Goal: Information Seeking & Learning: Learn about a topic

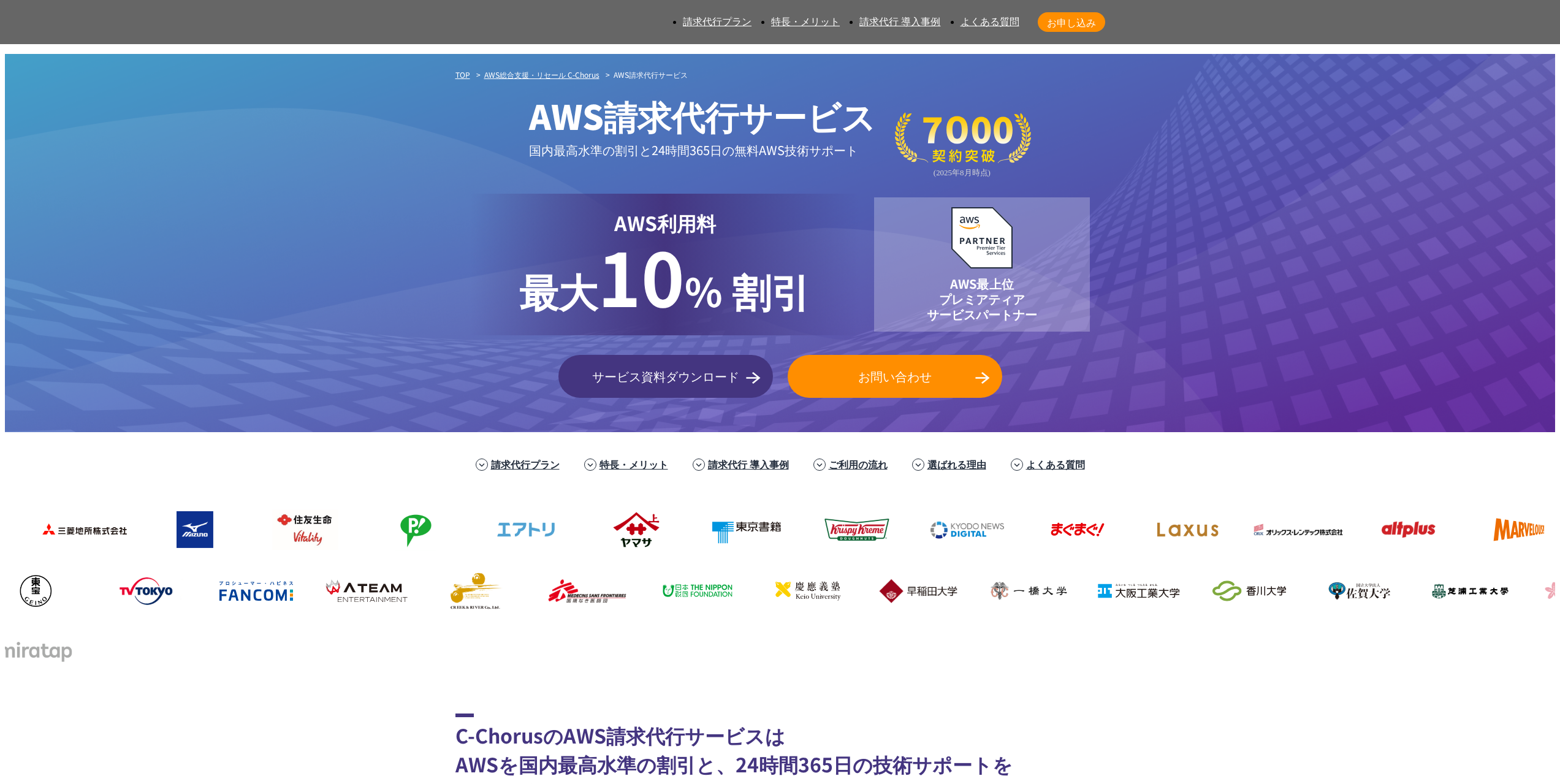
scroll to position [164, 0]
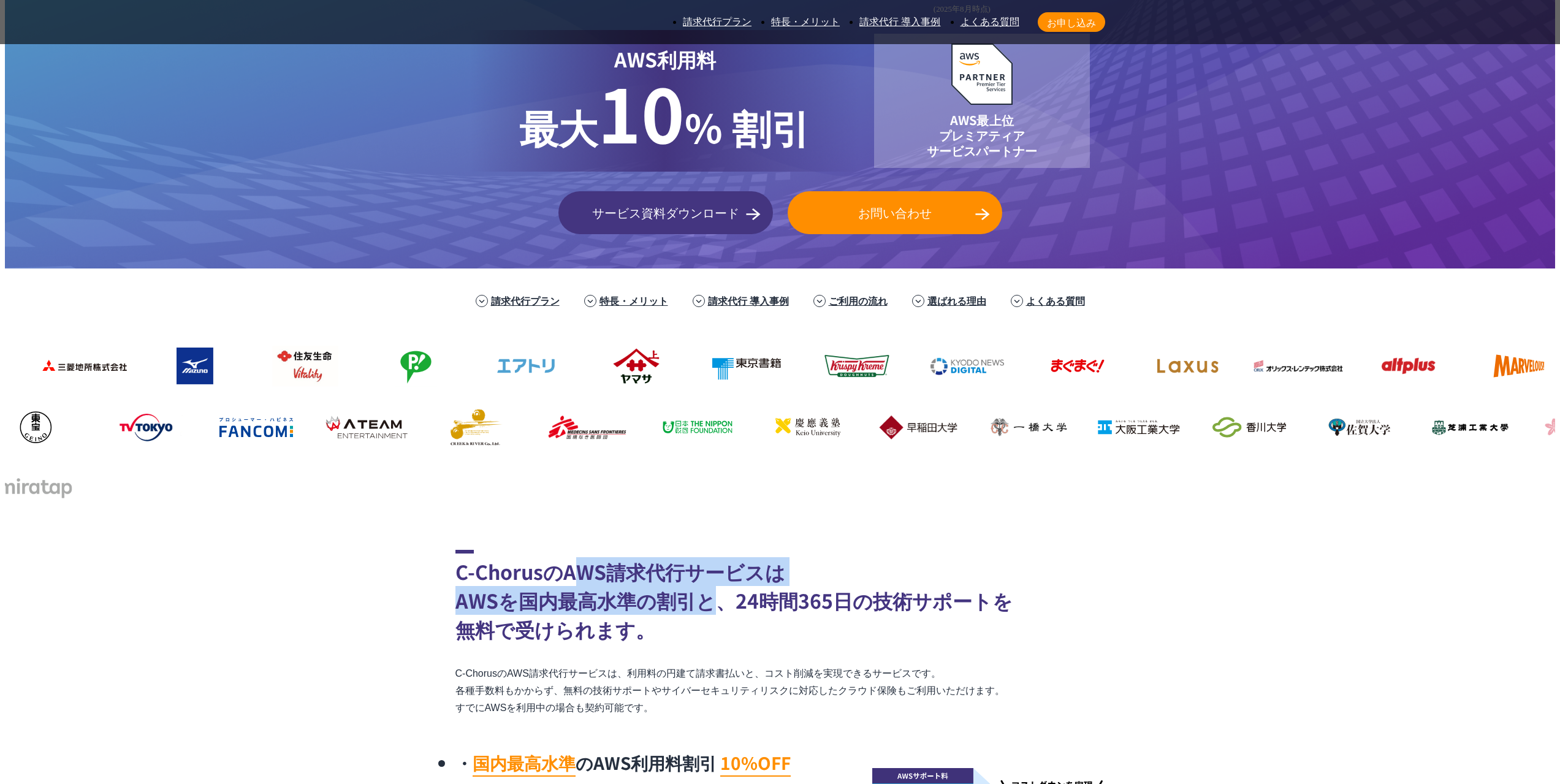
drag, startPoint x: 582, startPoint y: 470, endPoint x: 708, endPoint y: 504, distance: 130.5
click at [708, 550] on h2 "C-ChorusのAWS請求代行サービスは AWSを国内最高水準の割引と、24時間365日の技術サポートを 無料で受けられます。" at bounding box center [781, 597] width 650 height 94
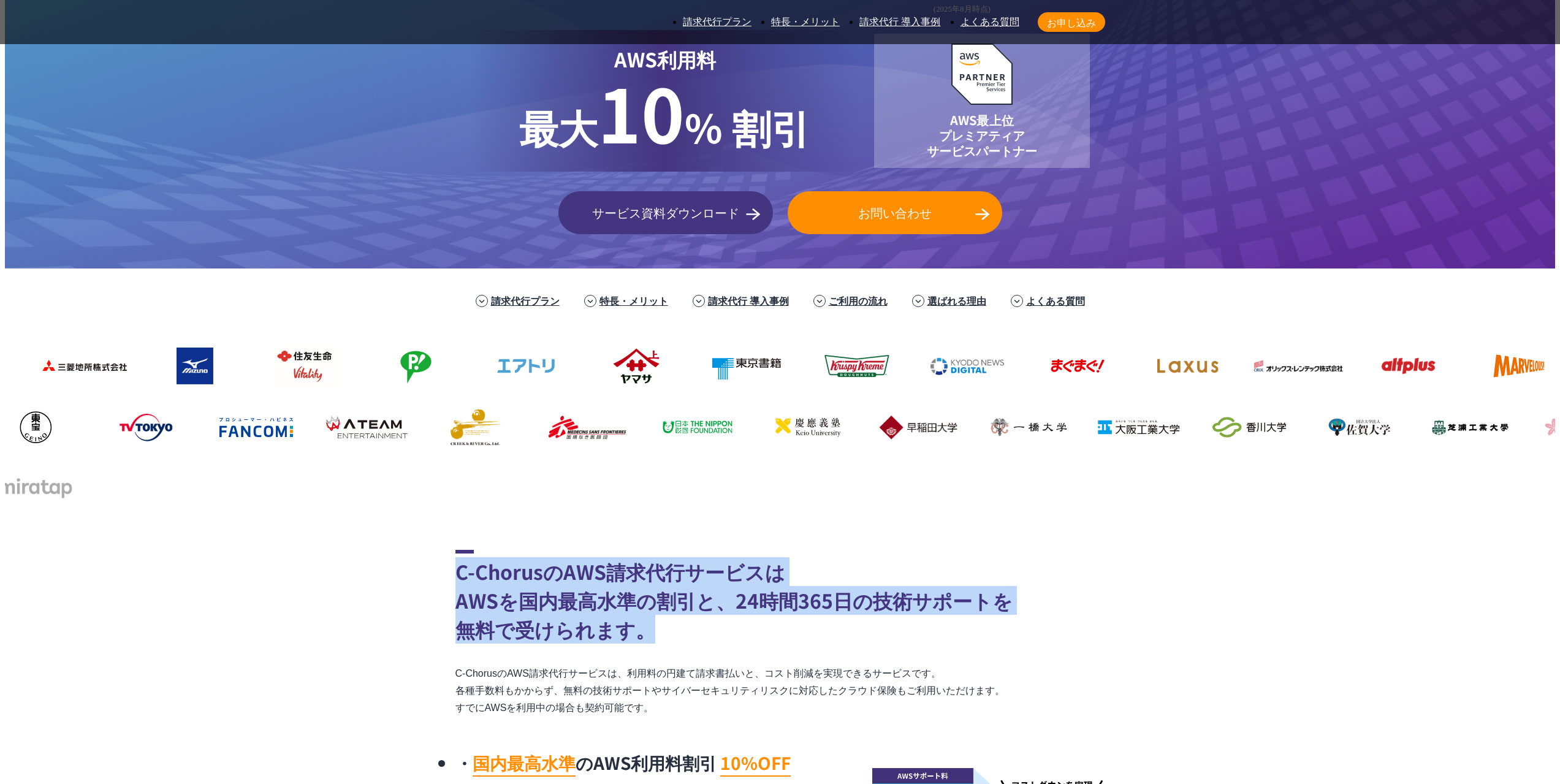
drag, startPoint x: 694, startPoint y: 541, endPoint x: 443, endPoint y: 472, distance: 260.3
click at [443, 550] on section "C-ChorusのAWS請求代行サービスは AWSを国内最高水準の割引と、24時間365日の技術サポートを 無料で受けられます。 C-ChorusのAWS請求…" at bounding box center [780, 726] width 1551 height 351
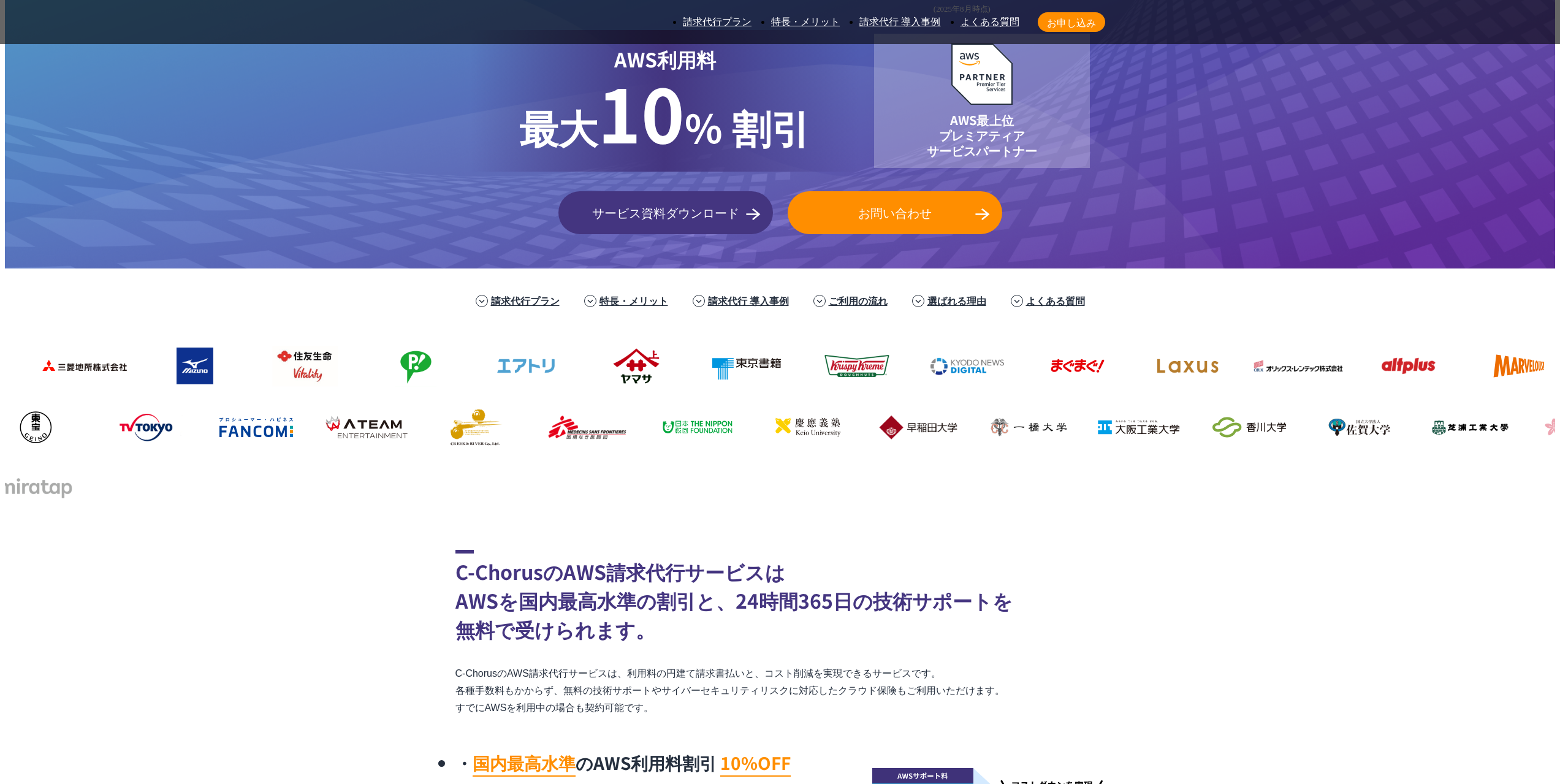
scroll to position [327, 0]
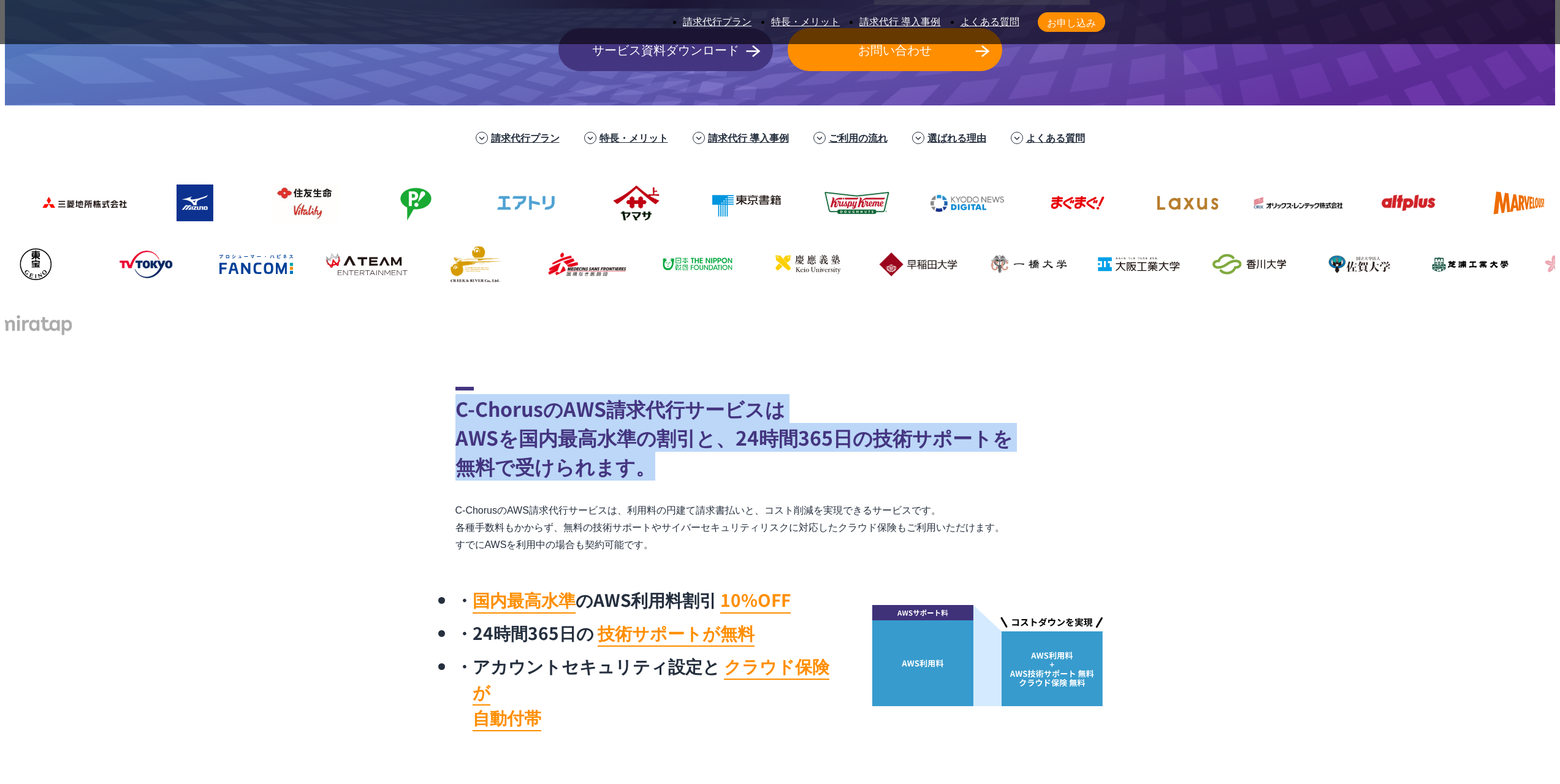
drag, startPoint x: 459, startPoint y: 306, endPoint x: 709, endPoint y: 361, distance: 256.0
click at [709, 387] on h2 "C-ChorusのAWS請求代行サービスは AWSを国内最高水準の割引と、24時間365日の技術サポートを 無料で受けられます。" at bounding box center [781, 434] width 650 height 94
drag, startPoint x: 709, startPoint y: 361, endPoint x: 455, endPoint y: 307, distance: 259.7
click at [456, 387] on h2 "C-ChorusのAWS請求代行サービスは AWSを国内最高水準の割引と、24時間365日の技術サポートを 無料で受けられます。" at bounding box center [781, 434] width 650 height 94
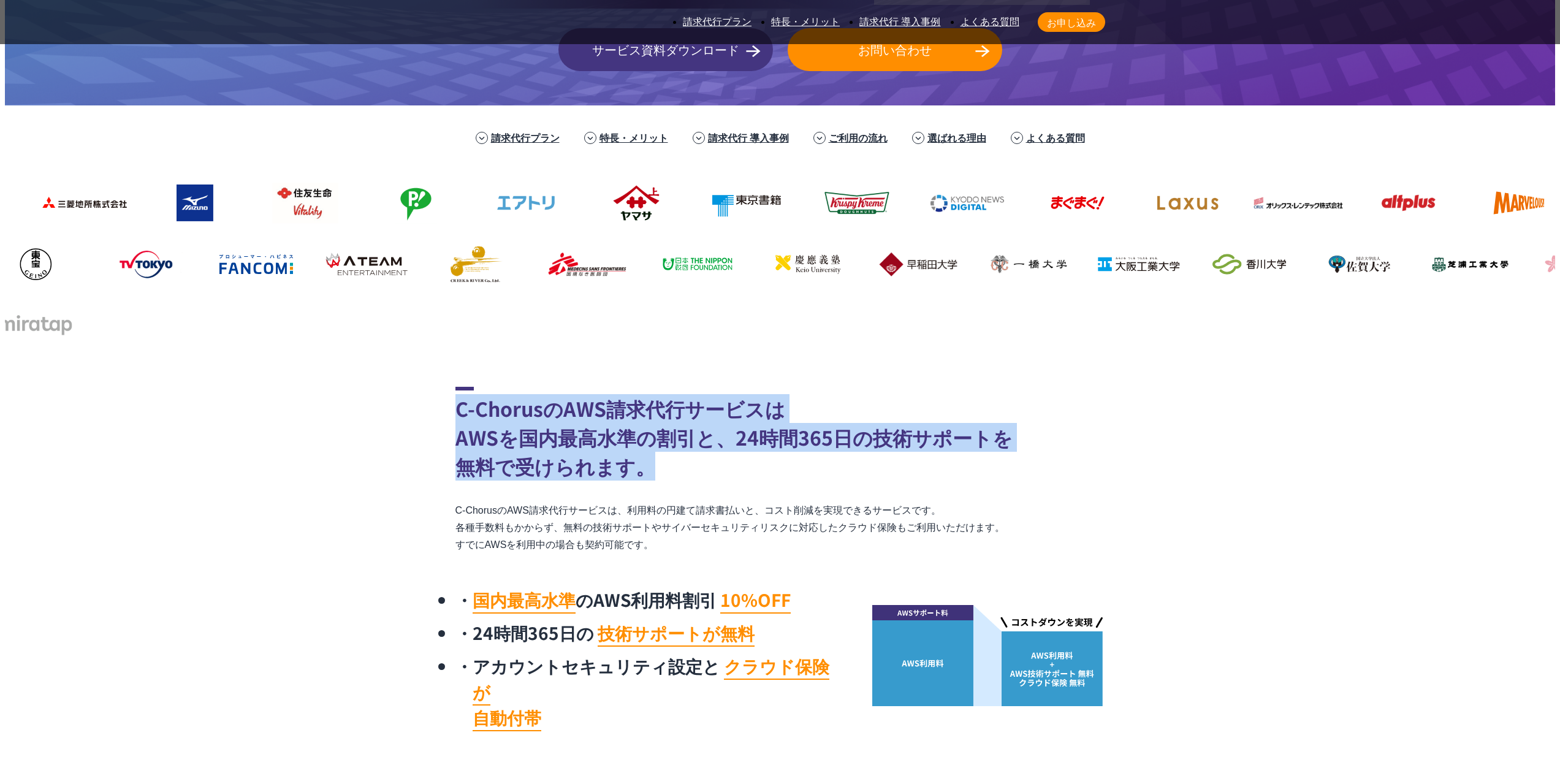
click at [456, 387] on h2 "C-ChorusのAWS請求代行サービスは AWSを国内最高水準の割引と、24時間365日の技術サポートを 無料で受けられます。" at bounding box center [781, 434] width 650 height 94
drag, startPoint x: 463, startPoint y: 313, endPoint x: 739, endPoint y: 362, distance: 280.3
click at [739, 387] on h2 "C-ChorusのAWS請求代行サービスは AWSを国内最高水準の割引と、24時間365日の技術サポートを 無料で受けられます。" at bounding box center [781, 434] width 650 height 94
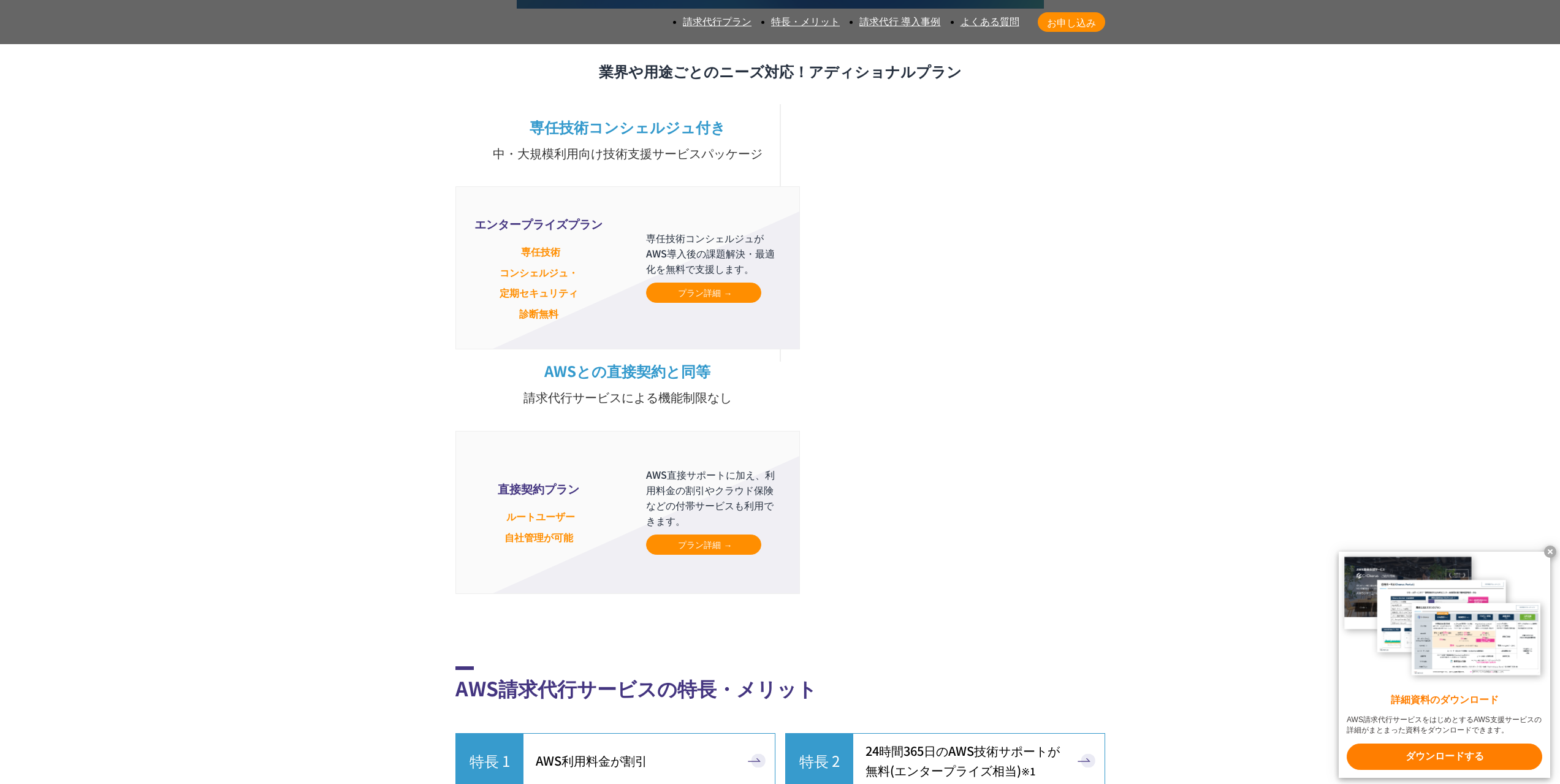
scroll to position [3760, 0]
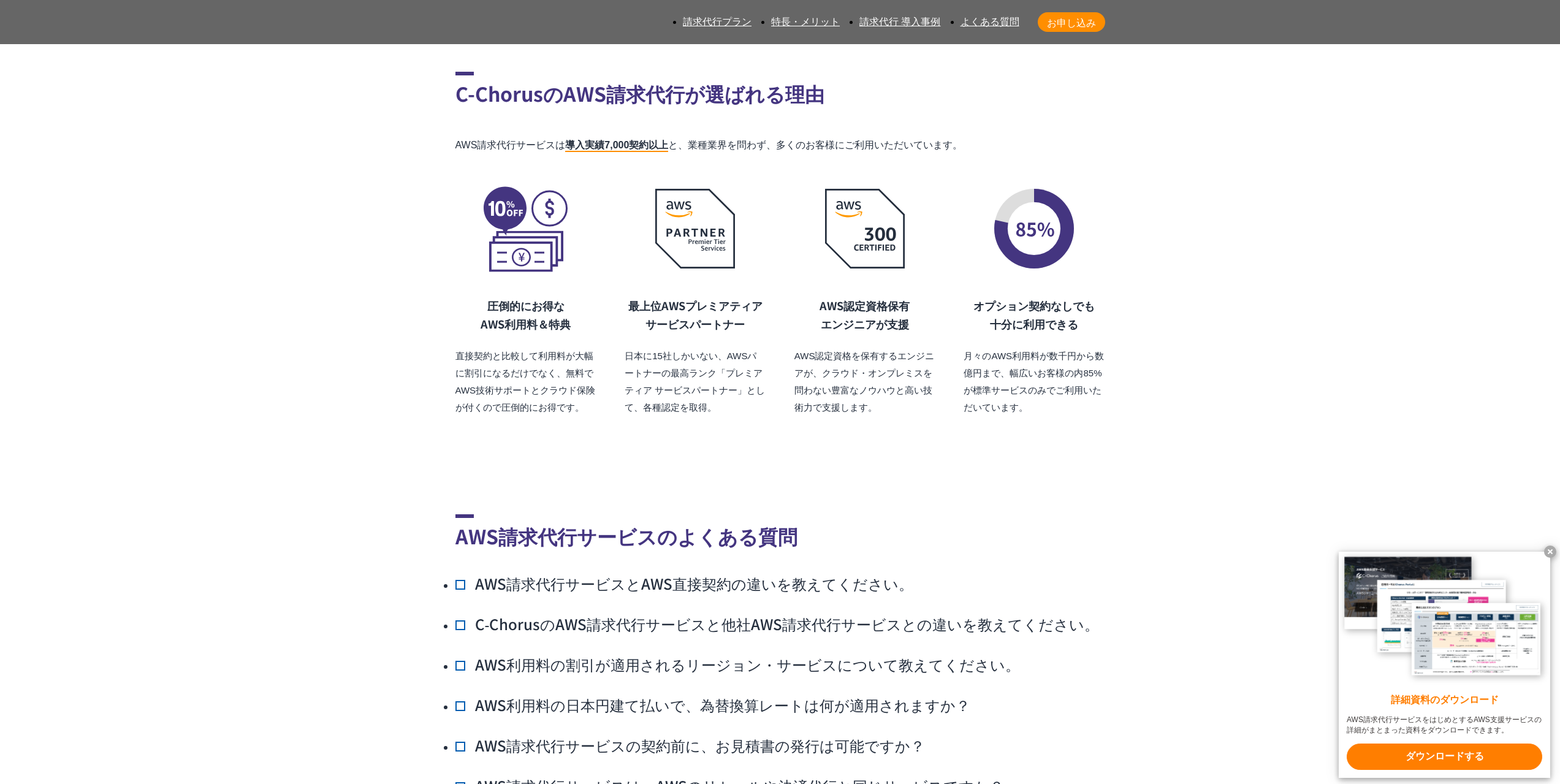
scroll to position [9925, 0]
